Goal: Use online tool/utility: Use online tool/utility

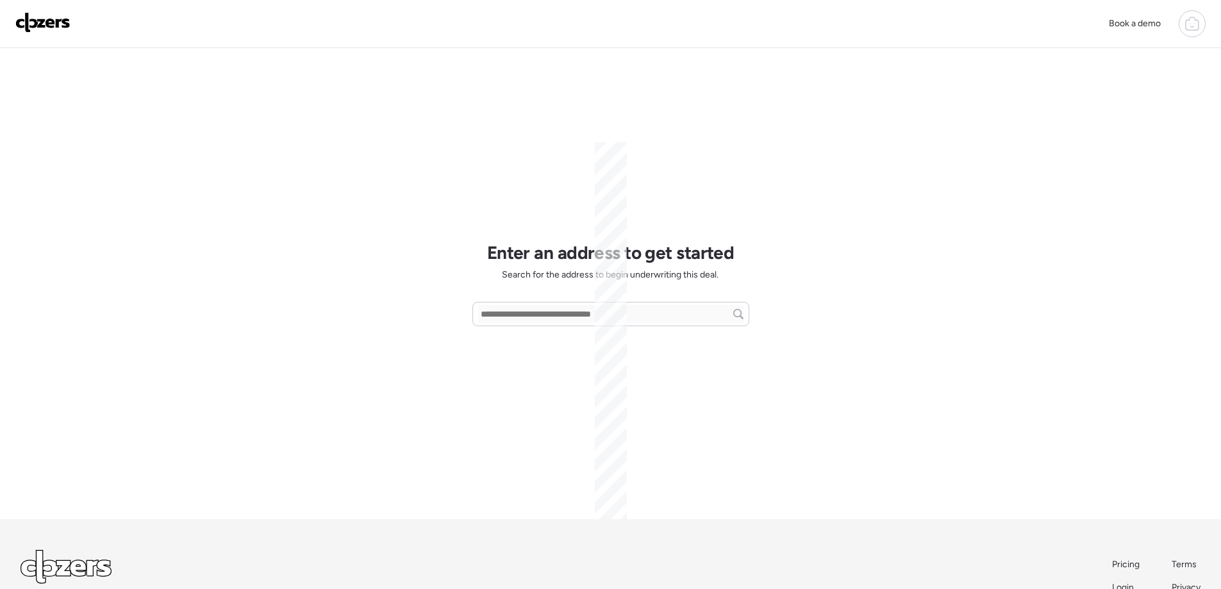
scroll to position [60, 0]
drag, startPoint x: 0, startPoint y: 0, endPoint x: 510, endPoint y: 315, distance: 599.4
click at [510, 315] on input "text" at bounding box center [610, 314] width 265 height 18
paste input "**********"
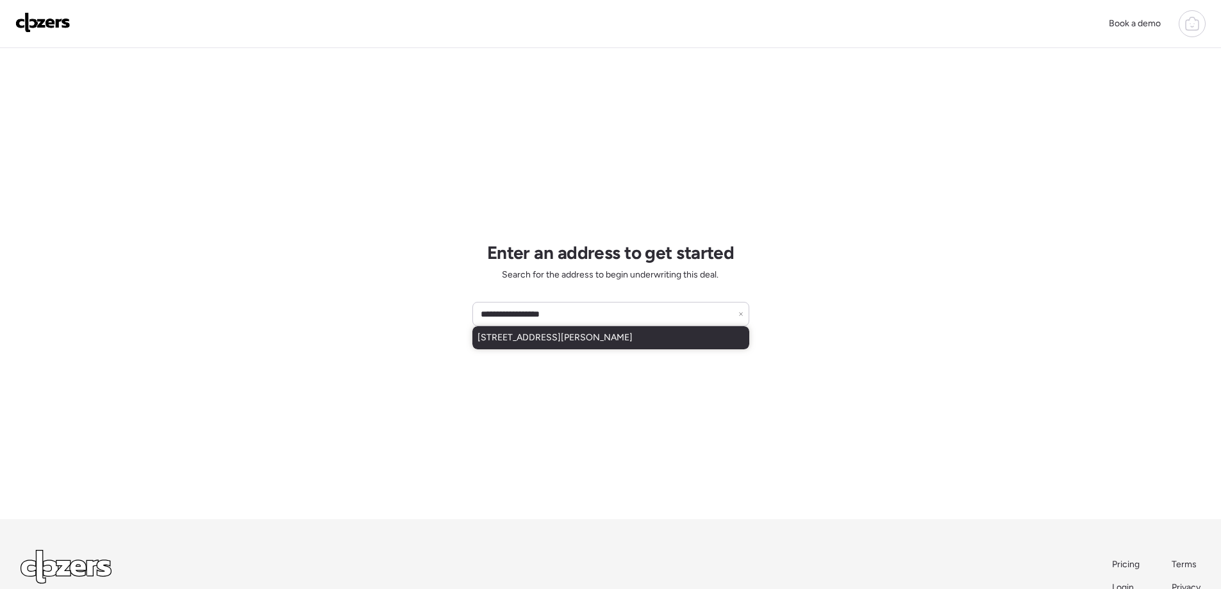
click at [518, 334] on span "[STREET_ADDRESS][PERSON_NAME]" at bounding box center [554, 337] width 155 height 13
type input "**********"
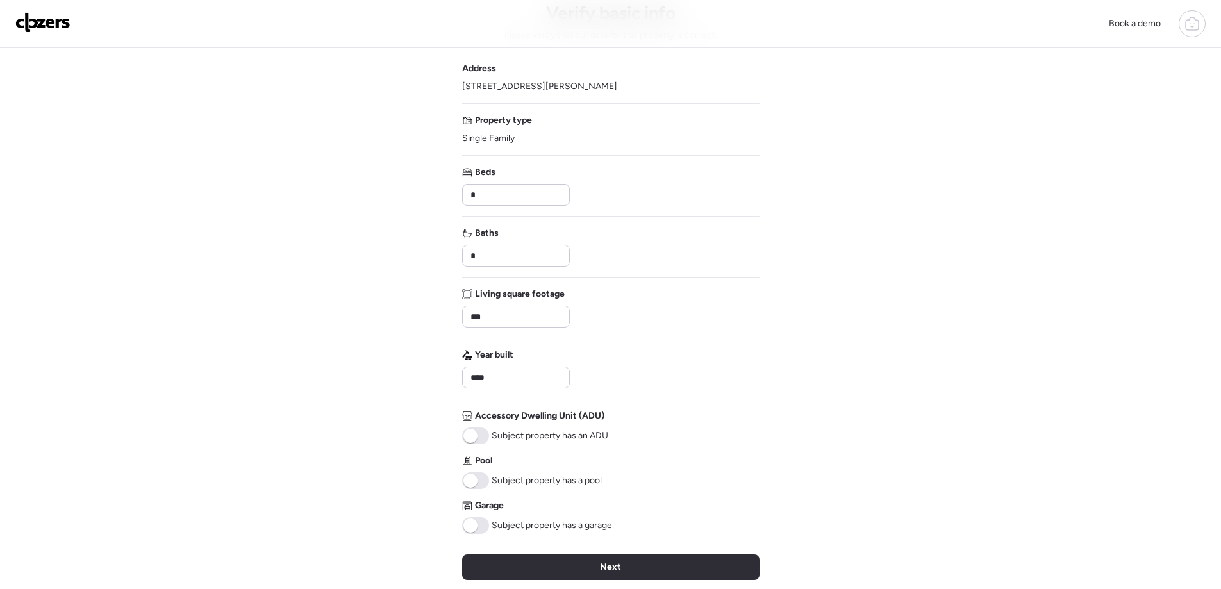
scroll to position [192, 0]
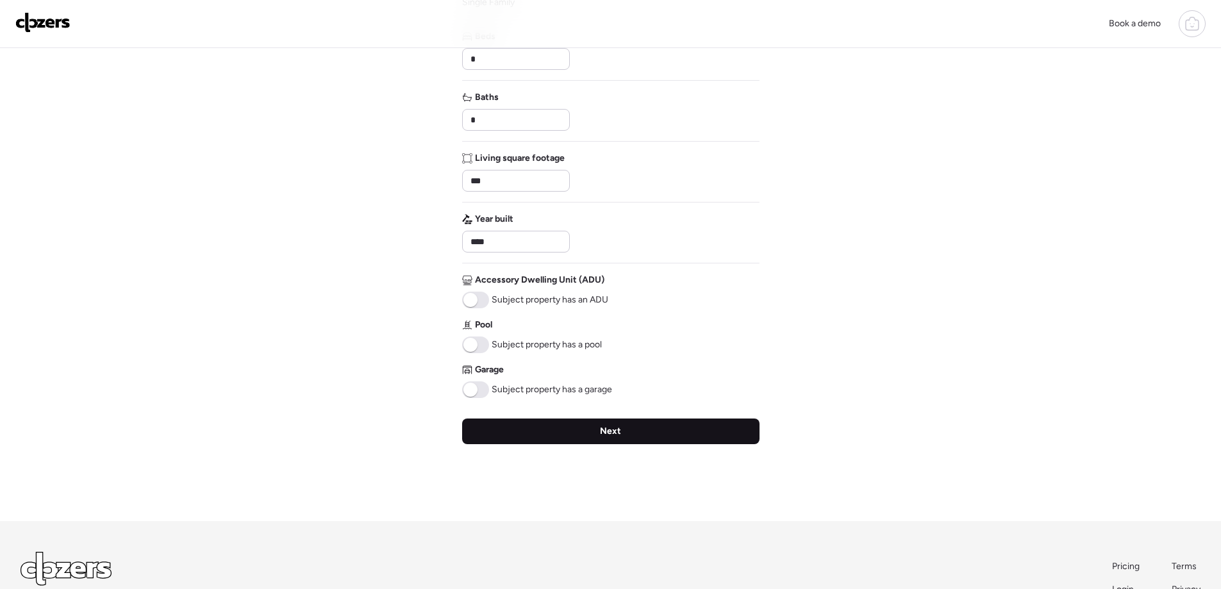
click at [601, 433] on span "Next" at bounding box center [610, 431] width 21 height 13
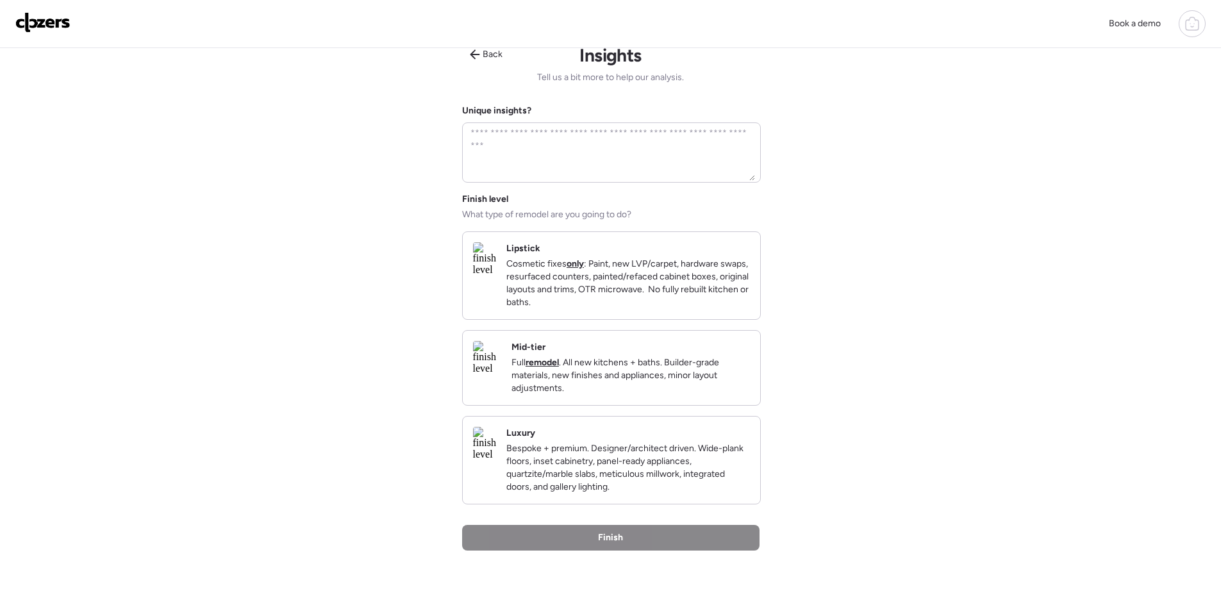
scroll to position [0, 0]
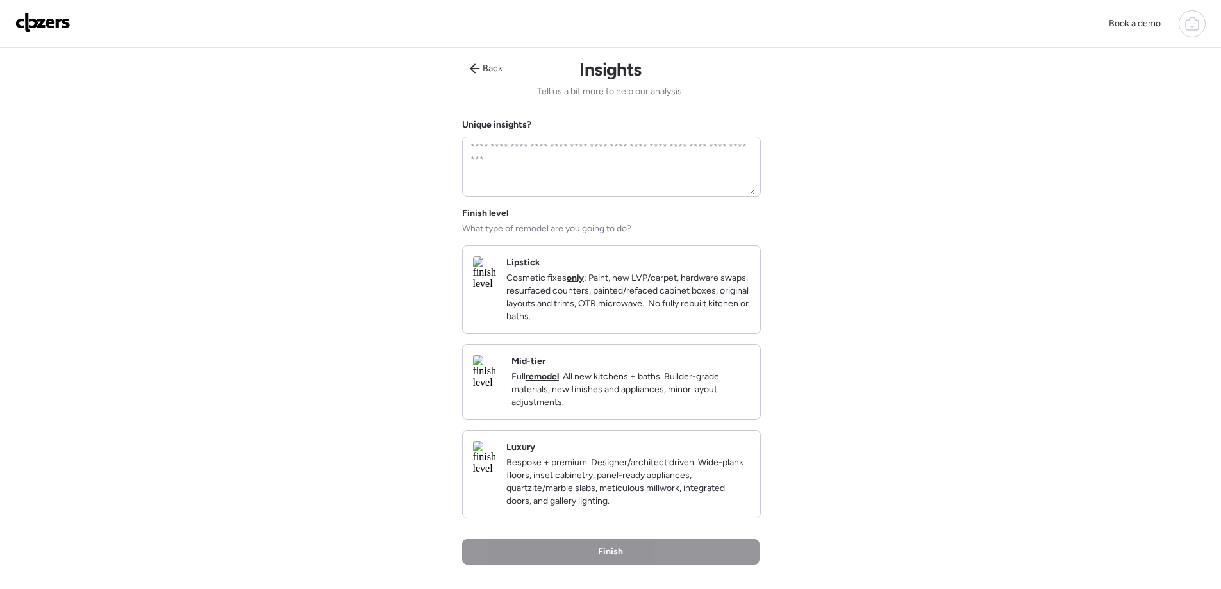
click at [613, 311] on p "Cosmetic fixes only : Paint, new LVP/carpet, hardware swaps, resurfaced counter…" at bounding box center [628, 297] width 244 height 51
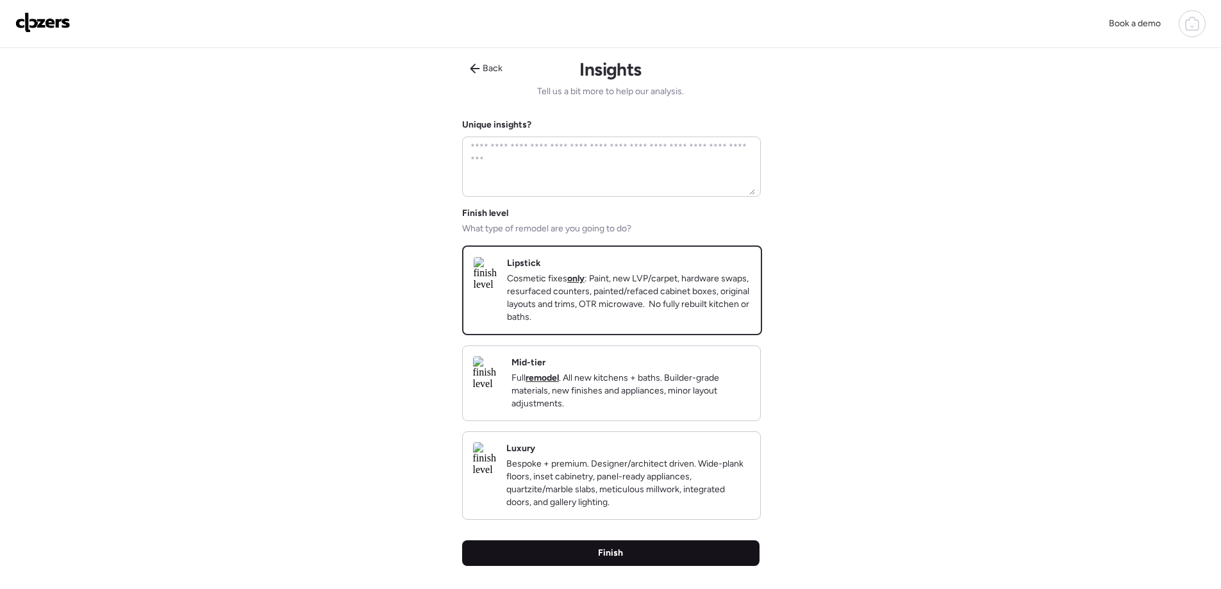
click at [618, 559] on span "Finish" at bounding box center [610, 553] width 25 height 13
